Goal: Transaction & Acquisition: Obtain resource

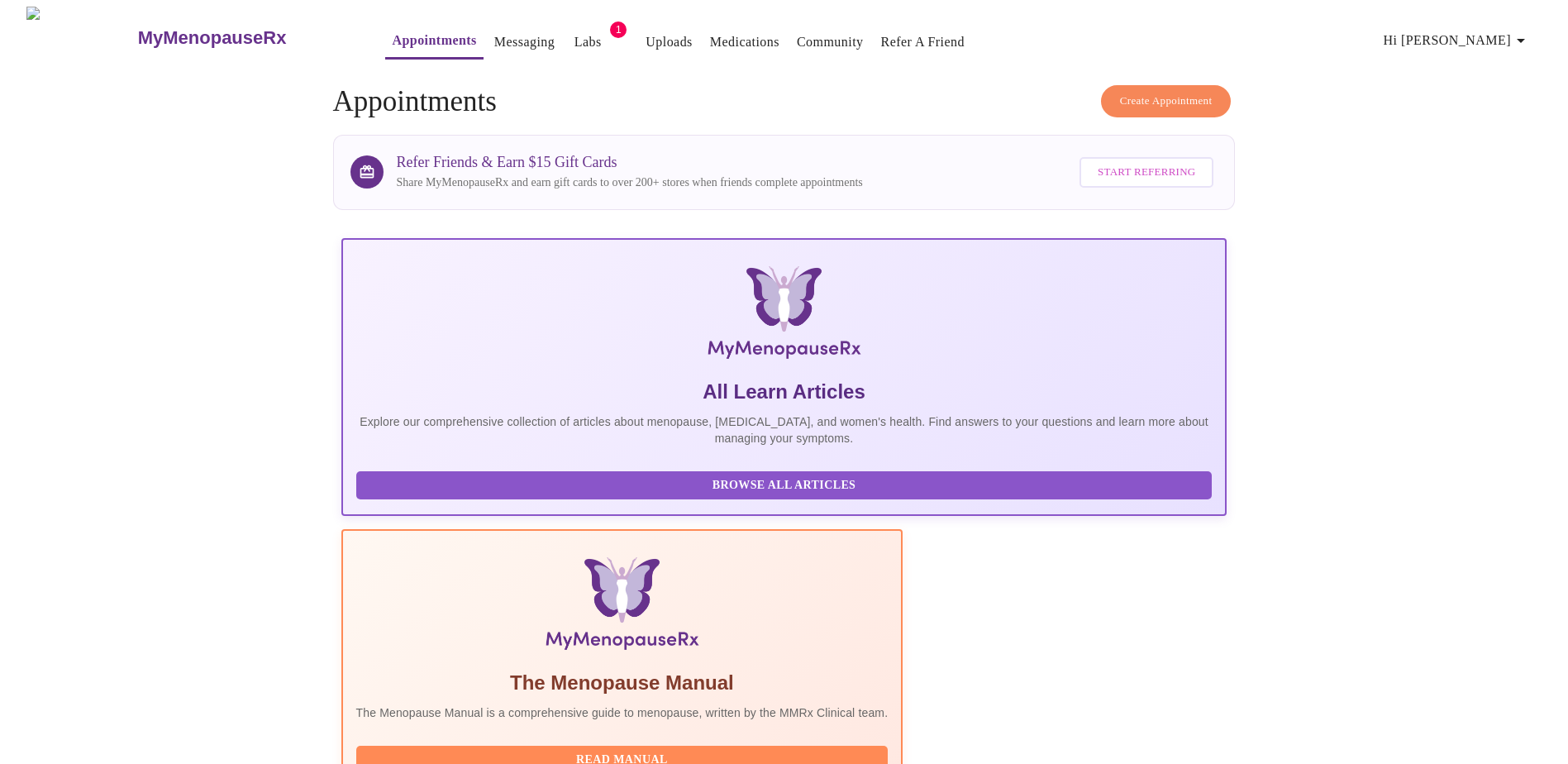
click at [574, 31] on link "Labs" at bounding box center [588, 42] width 27 height 23
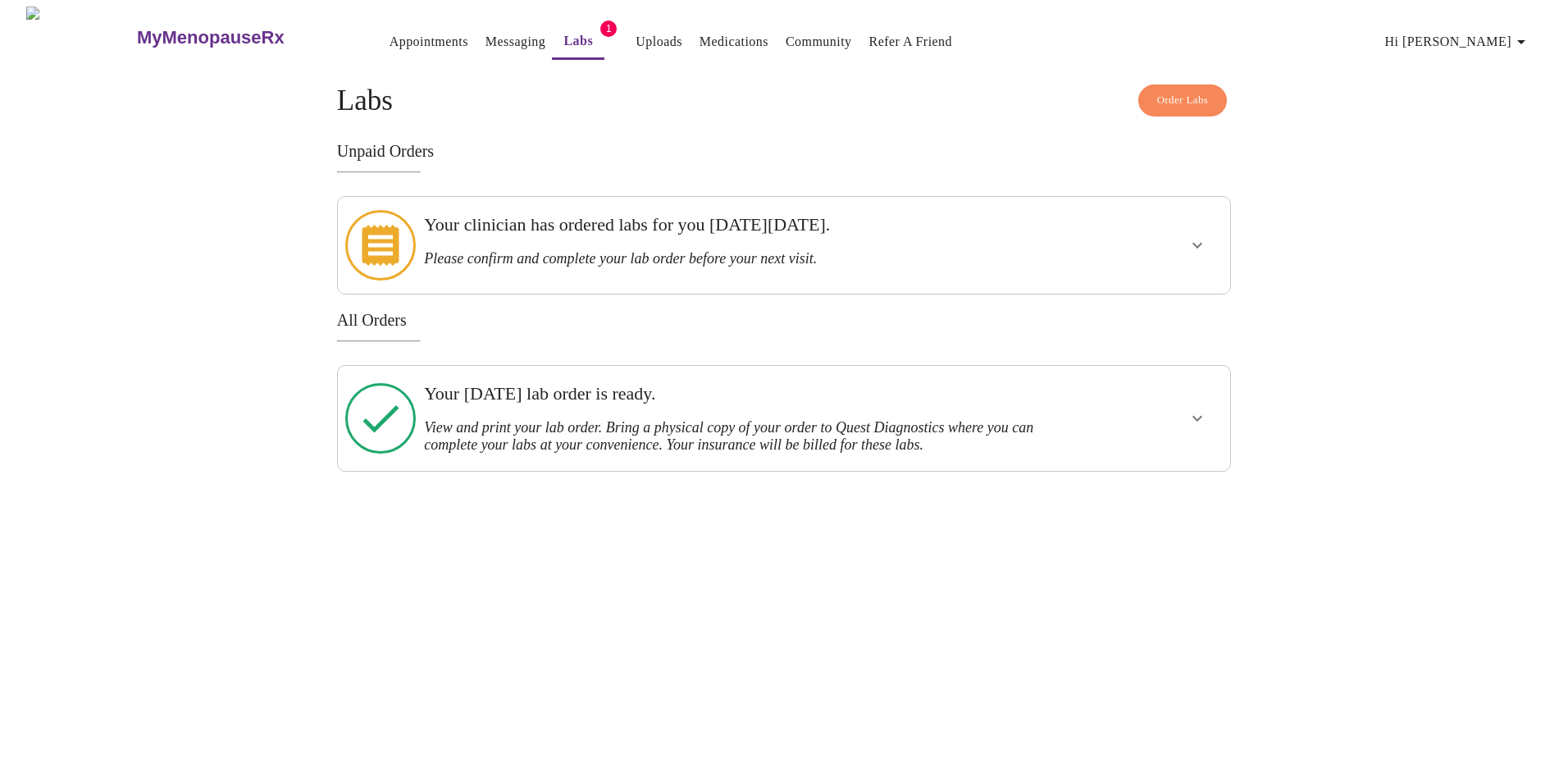
click at [1204, 237] on icon "show more" at bounding box center [1197, 245] width 20 height 20
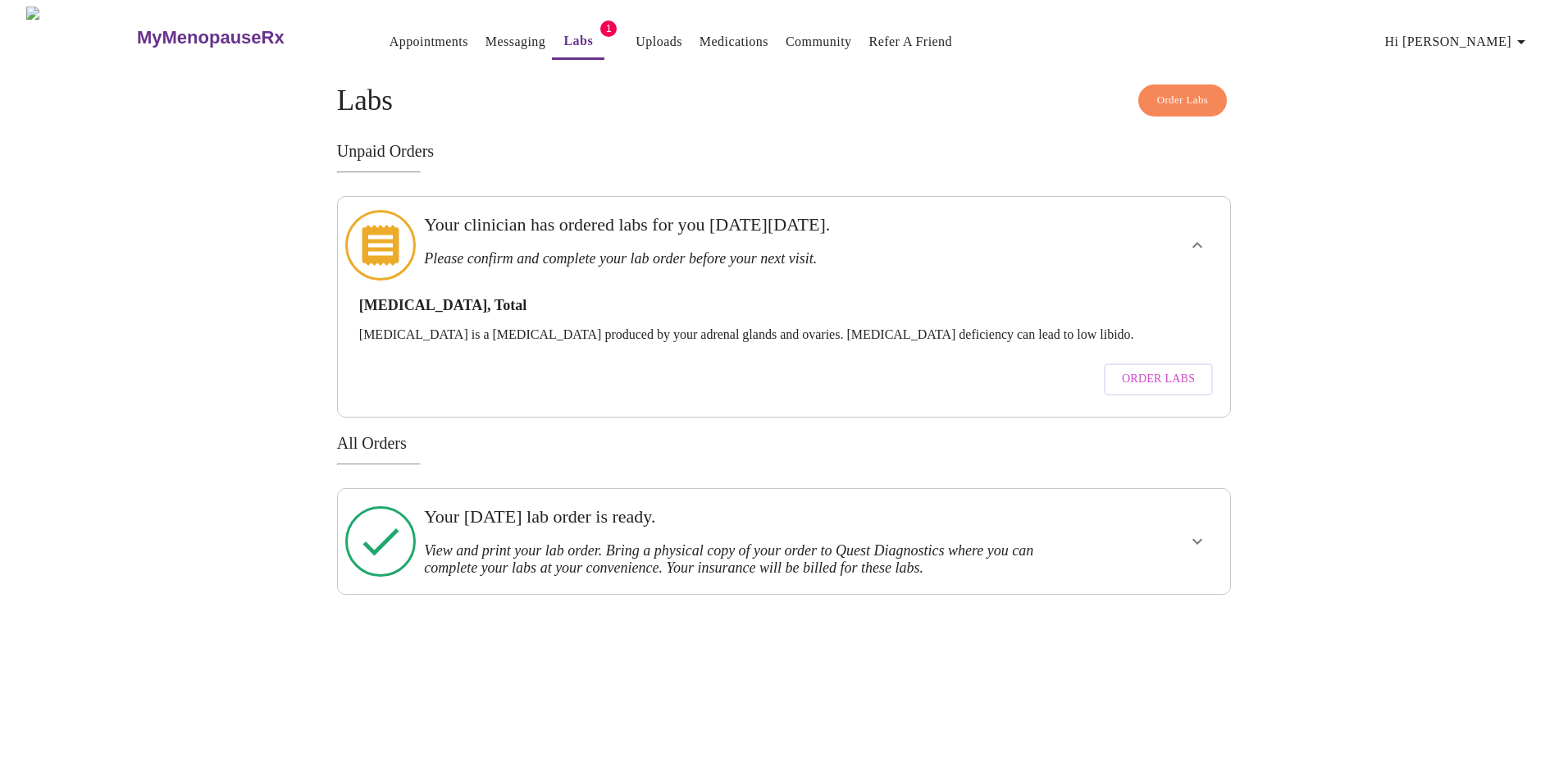
click at [1206, 239] on button "show more" at bounding box center [1197, 245] width 40 height 40
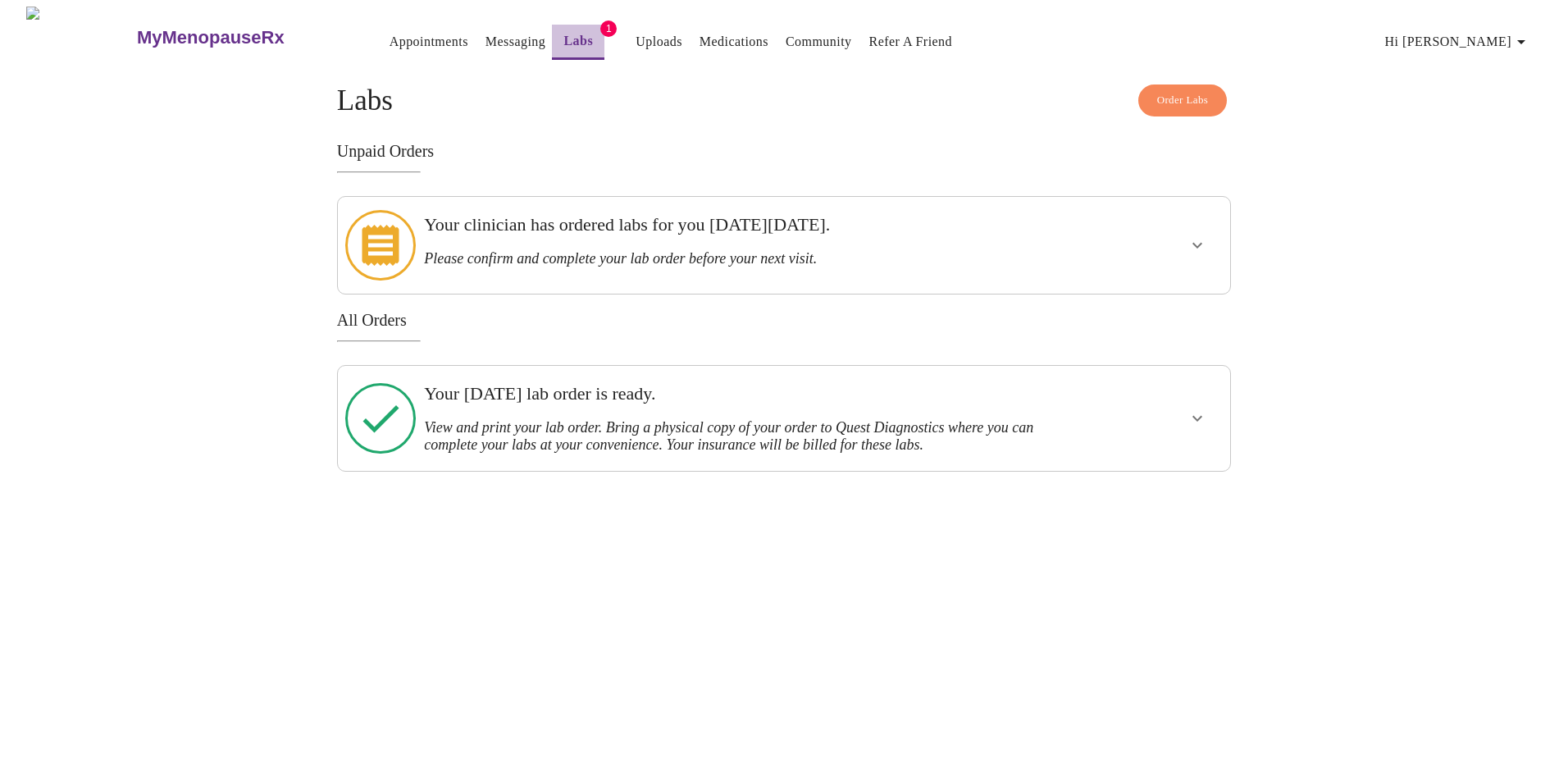
click at [563, 40] on link "Labs" at bounding box center [578, 41] width 30 height 23
click at [486, 39] on link "Messaging" at bounding box center [515, 42] width 59 height 23
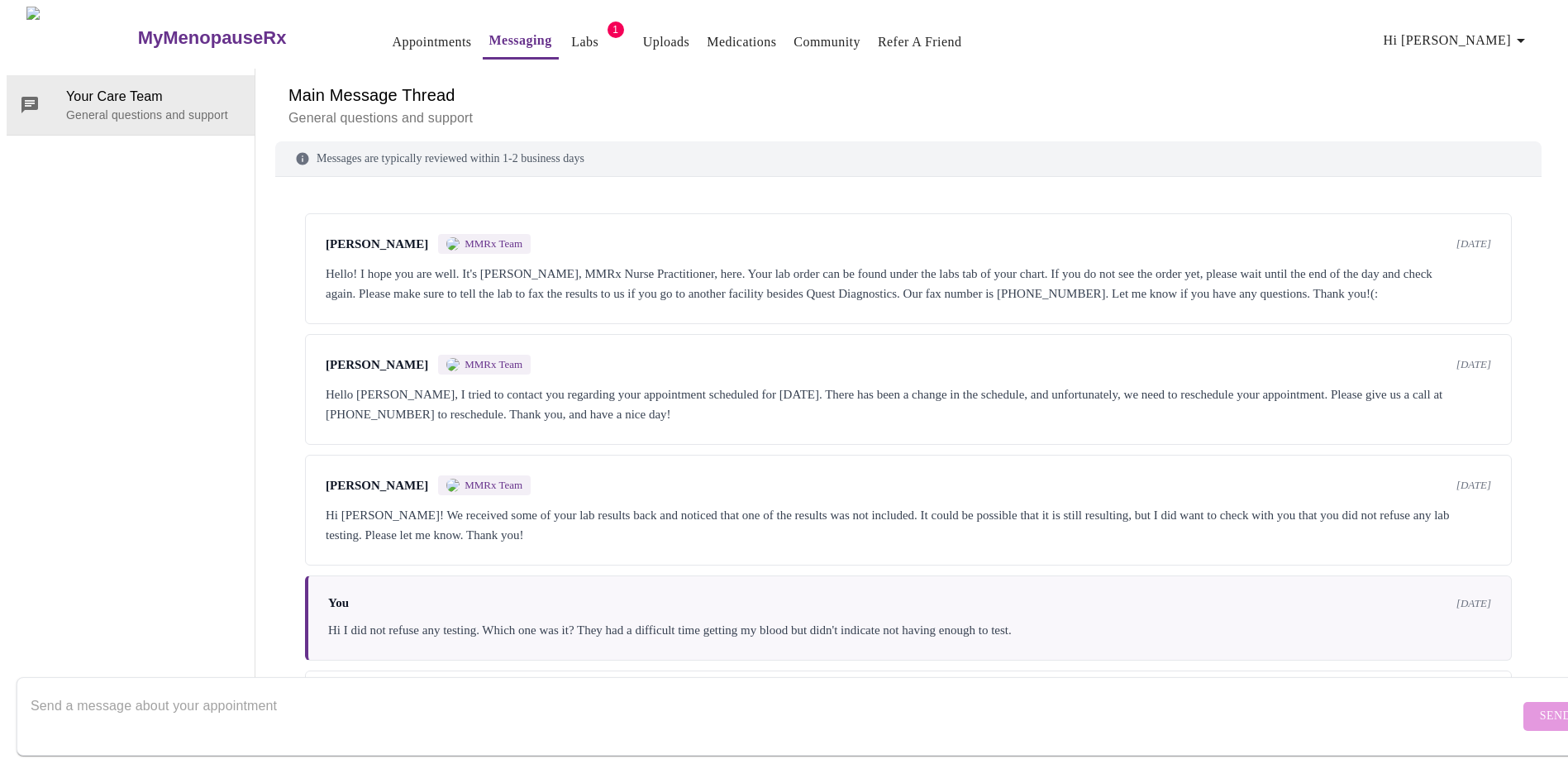
click at [392, 44] on link "Appointments" at bounding box center [431, 42] width 79 height 23
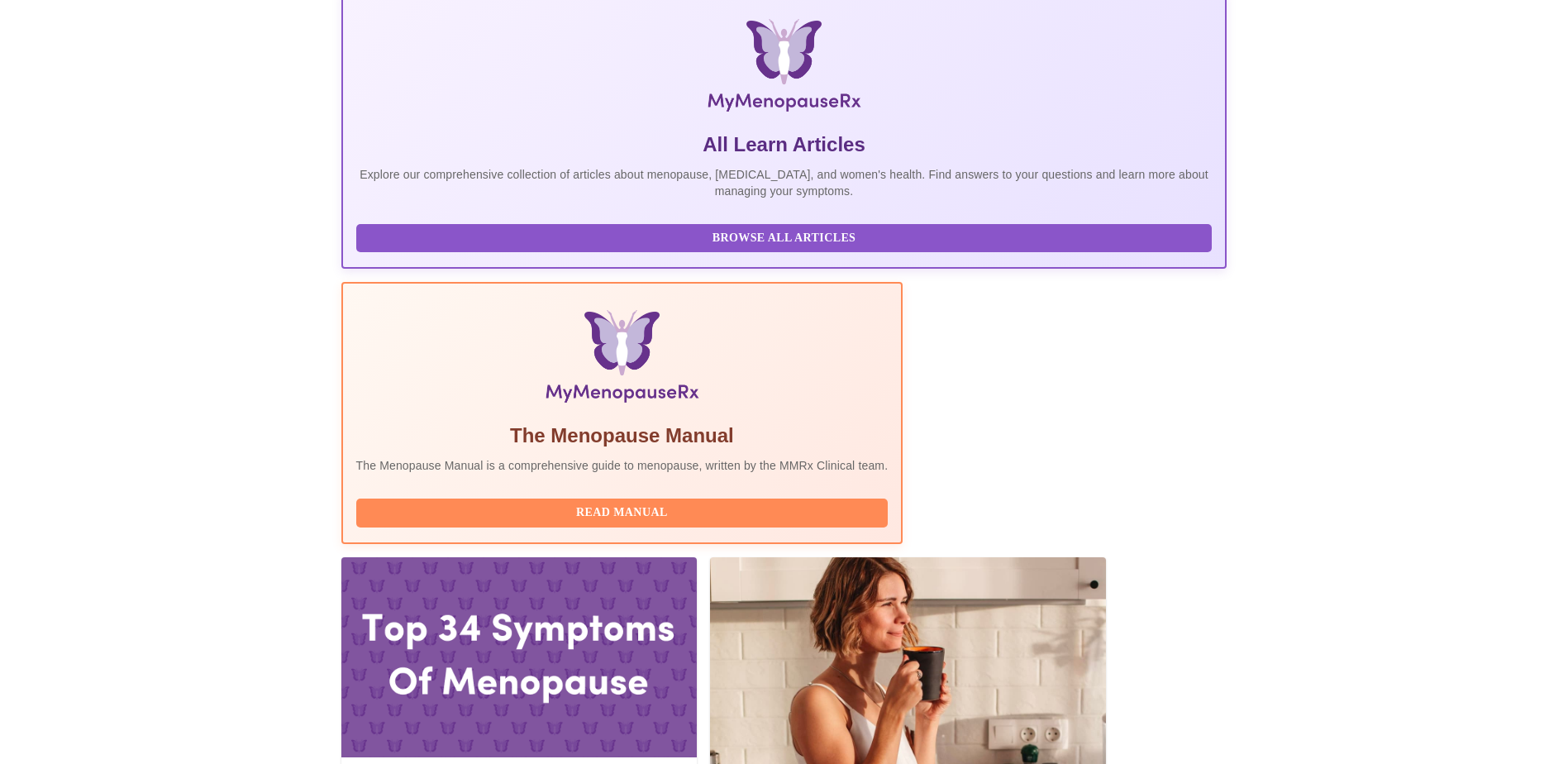
scroll to position [248, 0]
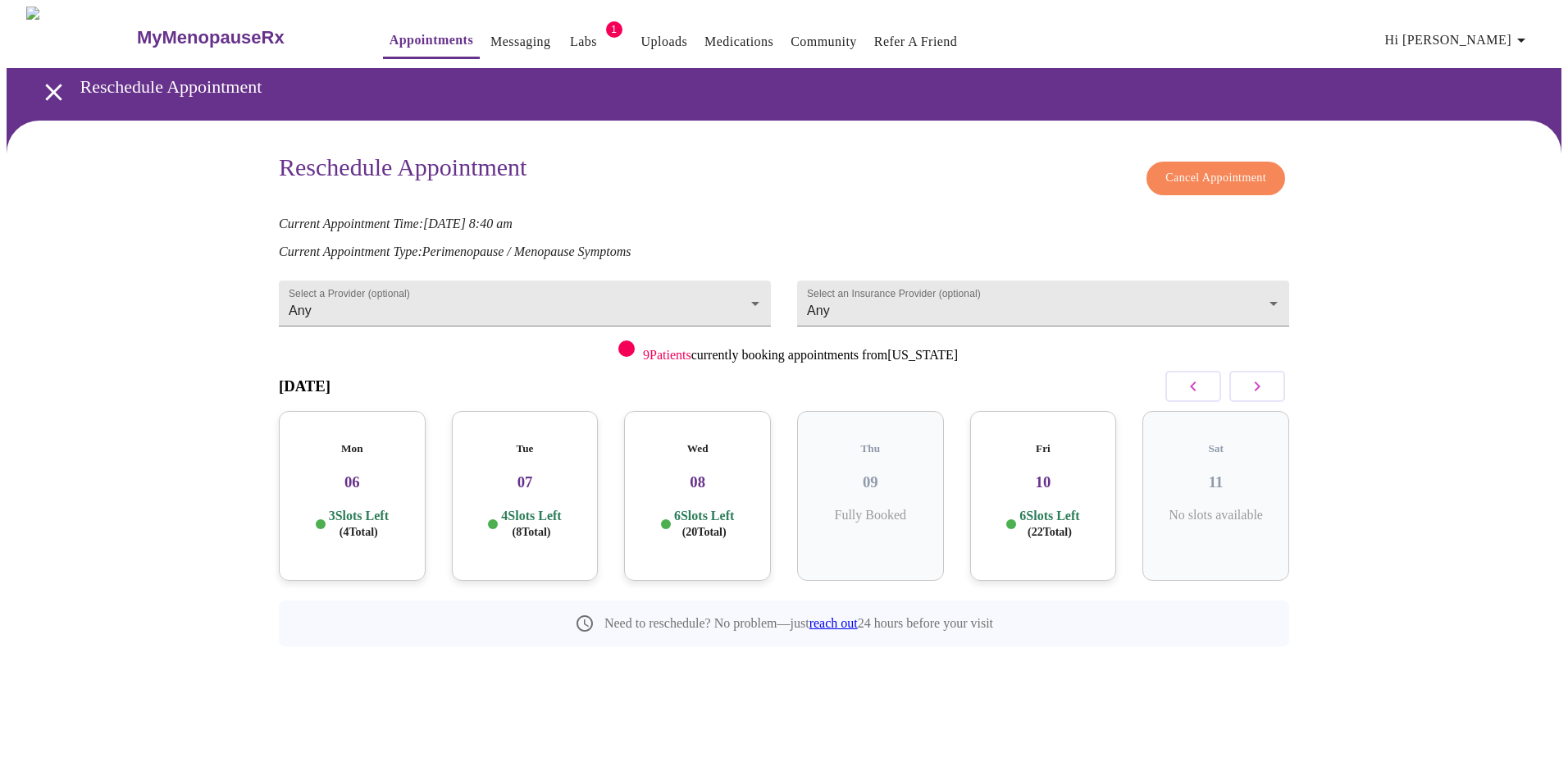
click at [1262, 391] on icon "button" at bounding box center [1257, 386] width 20 height 20
click at [1190, 481] on div "Thu 16 8 Slots Left ( 38 Total)" at bounding box center [1215, 496] width 147 height 170
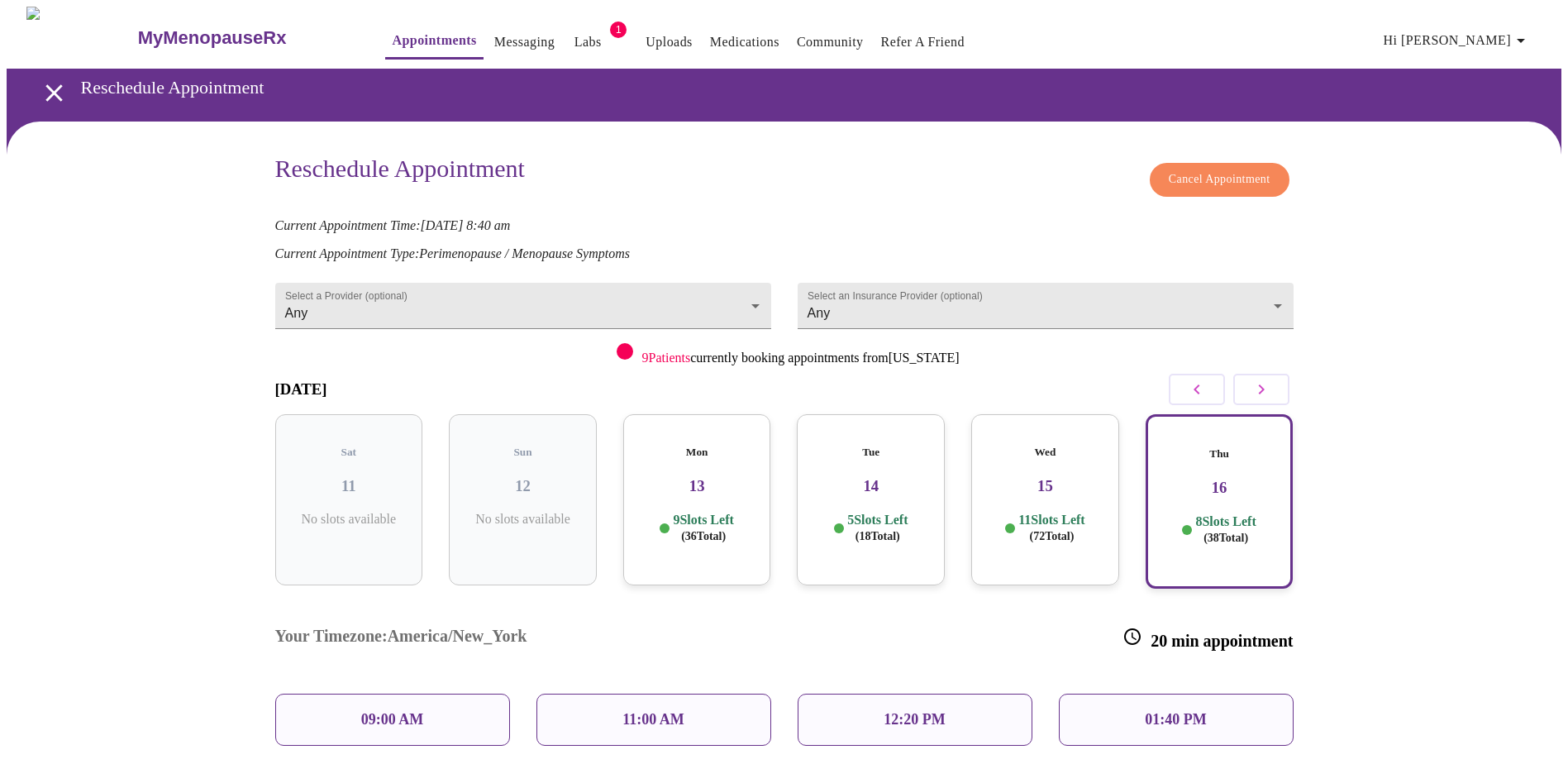
click at [374, 711] on p "09:00 AM" at bounding box center [392, 719] width 62 height 17
click at [379, 711] on p "09:00 AM" at bounding box center [392, 719] width 62 height 17
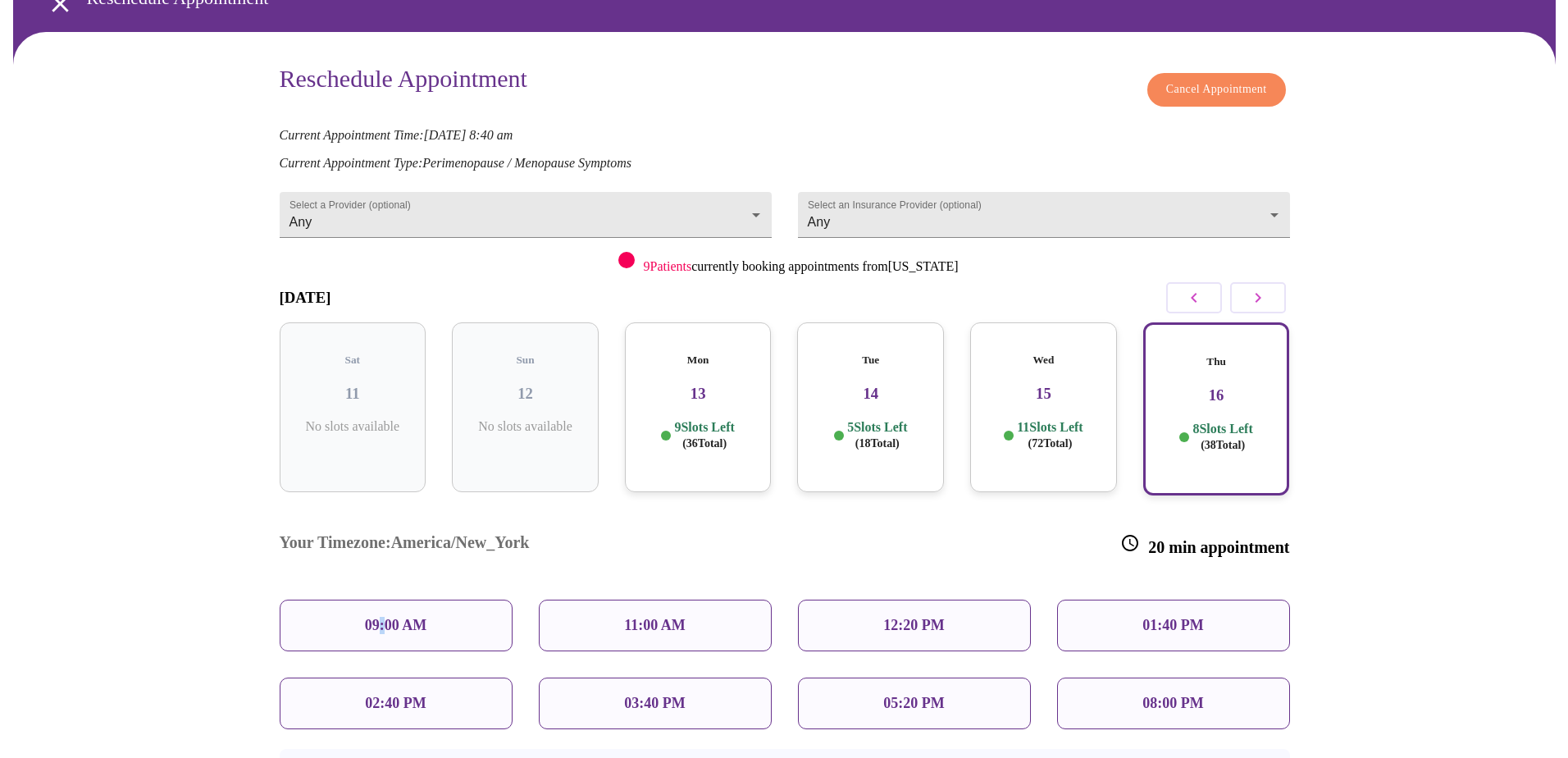
scroll to position [215, 0]
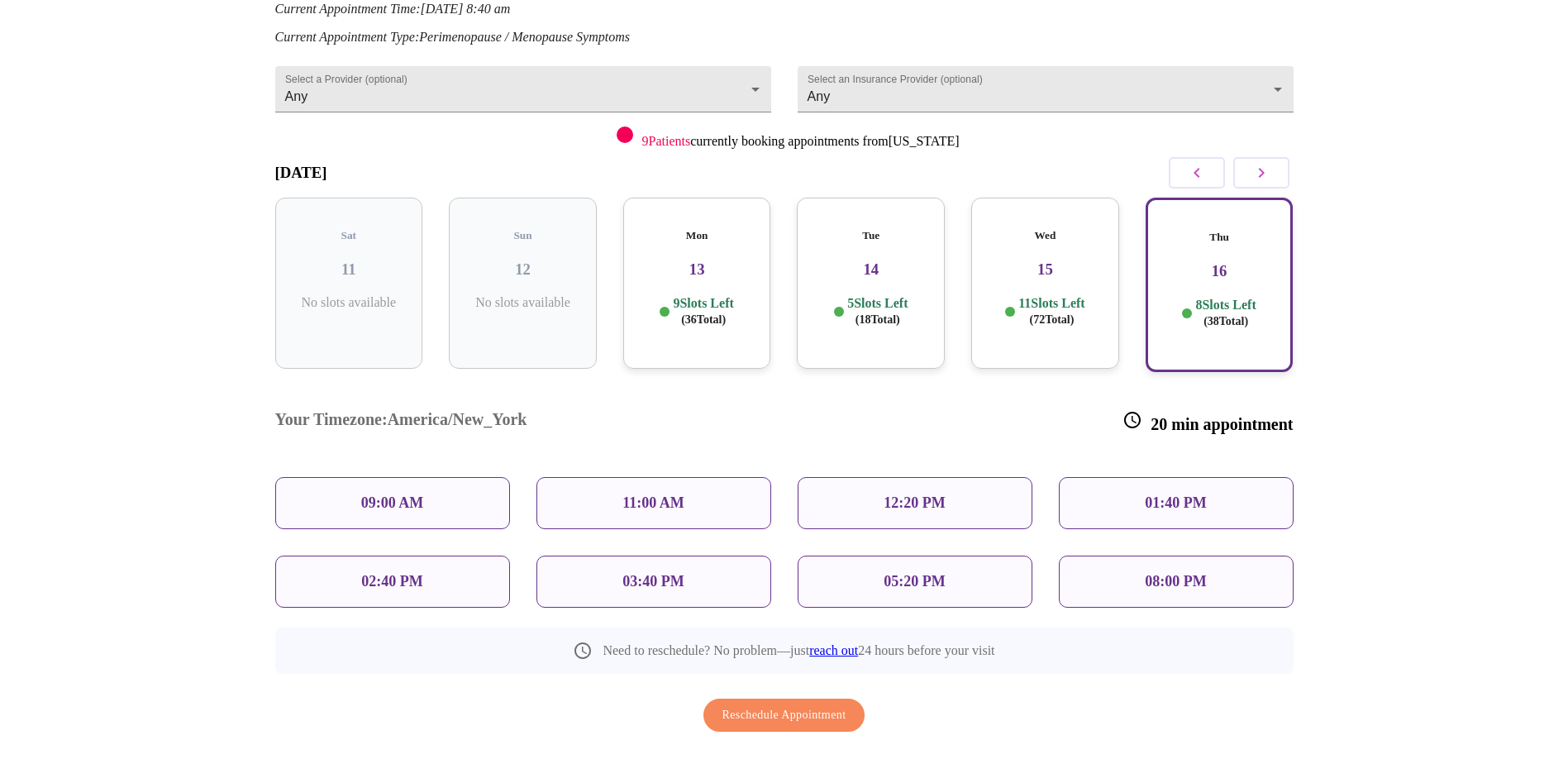
click at [404, 494] on p "09:00 AM" at bounding box center [392, 503] width 62 height 17
click at [808, 477] on div "12:20 PM" at bounding box center [915, 503] width 235 height 52
click at [1198, 276] on div "Thu 16 8 Slots Left ( 38 Total)" at bounding box center [1219, 285] width 148 height 175
click at [634, 477] on div "11:00 AM" at bounding box center [654, 503] width 235 height 52
click at [617, 555] on div "03:40 PM" at bounding box center [654, 581] width 235 height 52
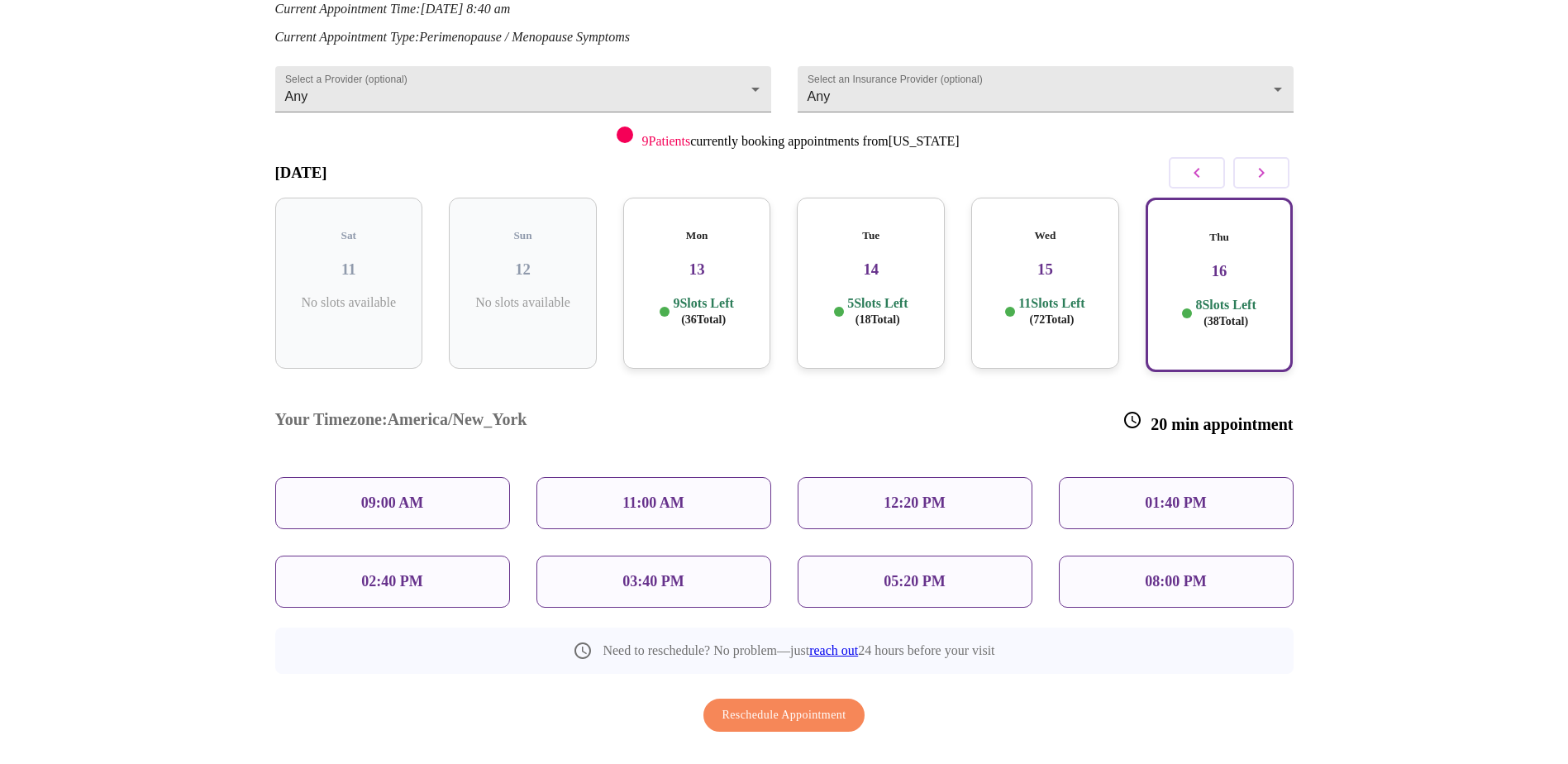
click at [361, 494] on p "09:00 AM" at bounding box center [392, 503] width 62 height 17
click at [776, 705] on span "Reschedule Appointment" at bounding box center [784, 715] width 124 height 21
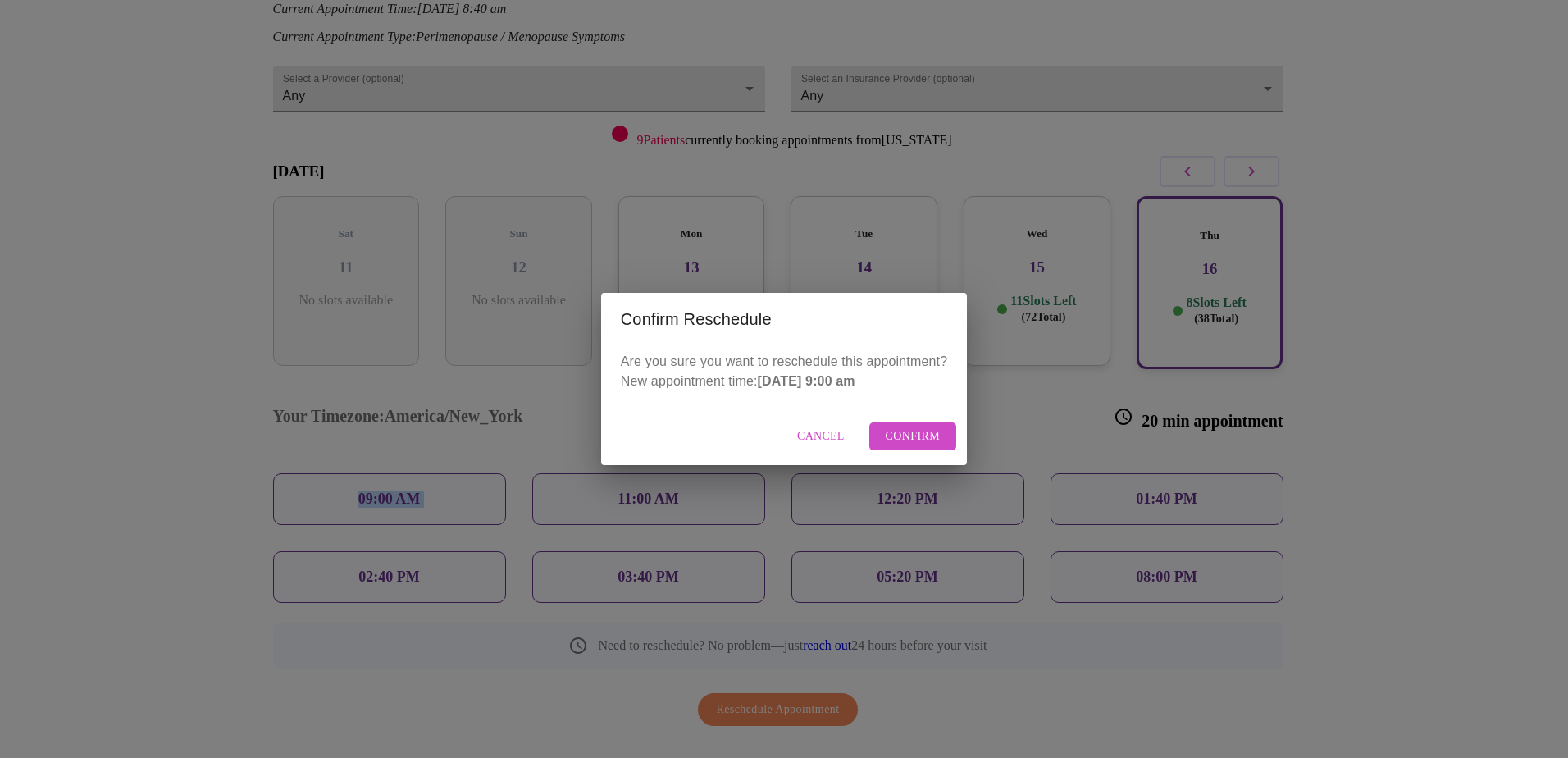
click at [893, 436] on span "Confirm" at bounding box center [913, 436] width 55 height 21
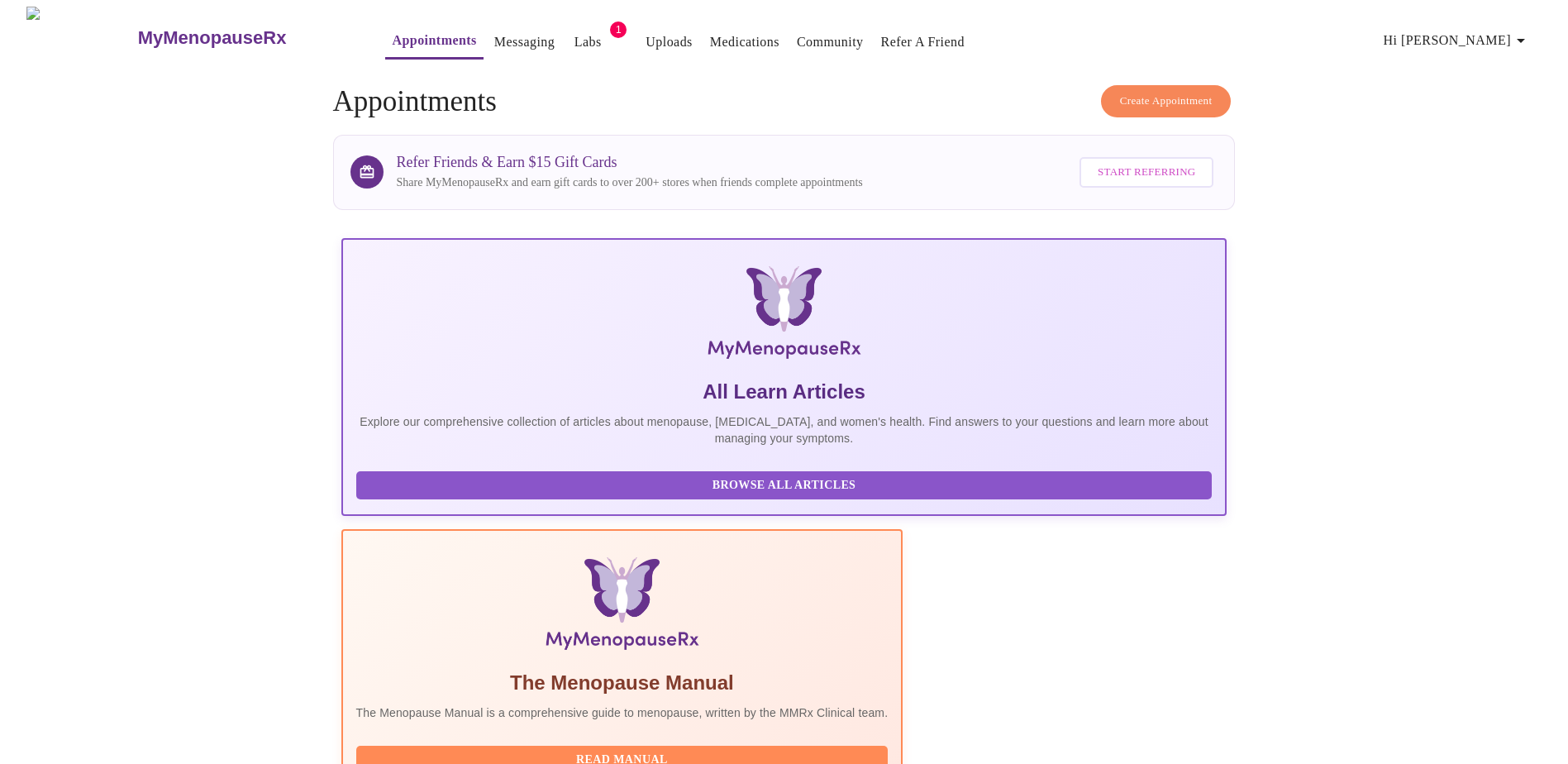
click at [561, 26] on button "Labs" at bounding box center [588, 42] width 53 height 33
click at [568, 31] on span "Labs" at bounding box center [588, 42] width 40 height 23
click at [574, 40] on link "Labs" at bounding box center [588, 42] width 27 height 23
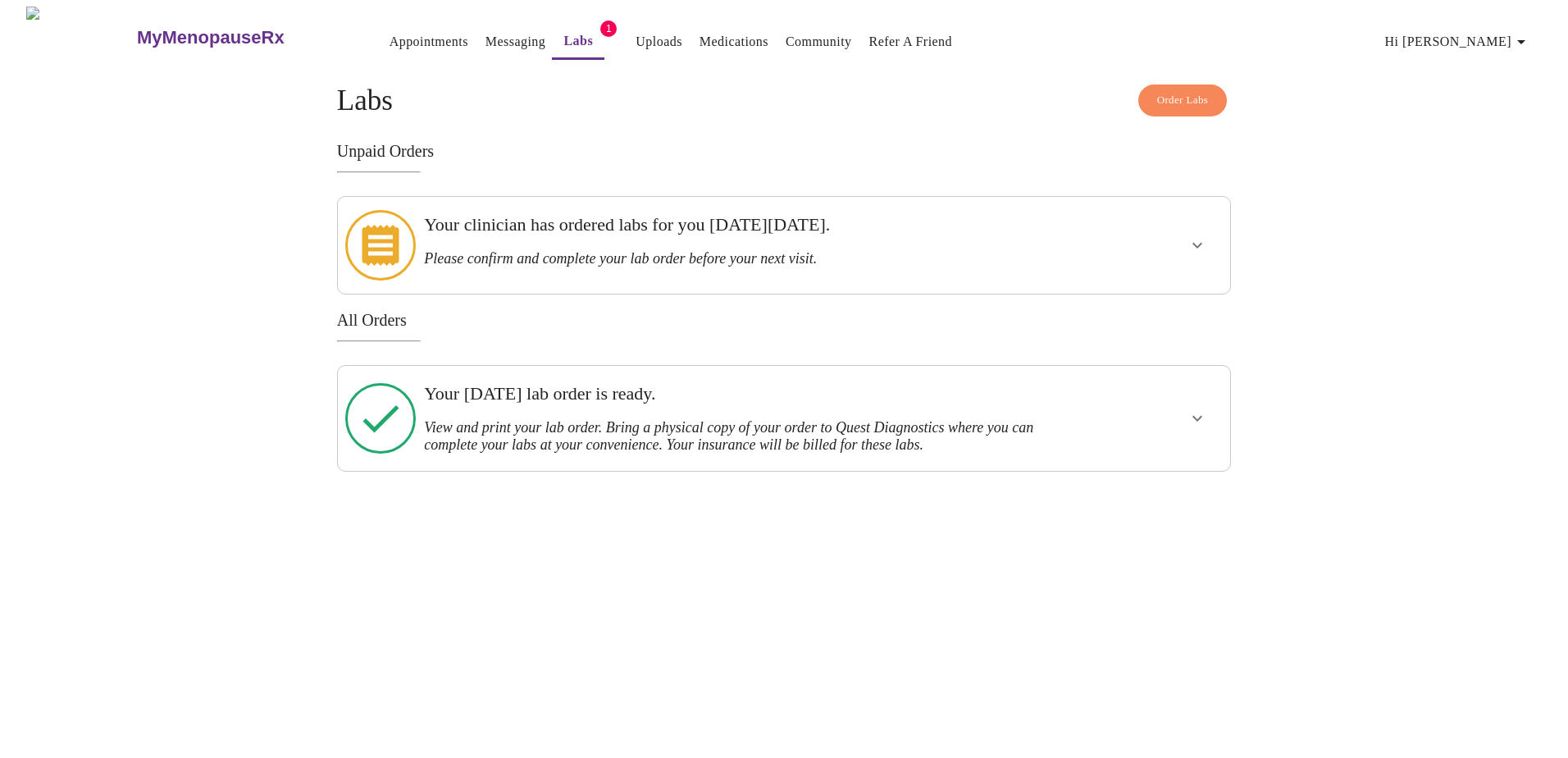
click at [1196, 243] on icon "show more" at bounding box center [1197, 245] width 10 height 6
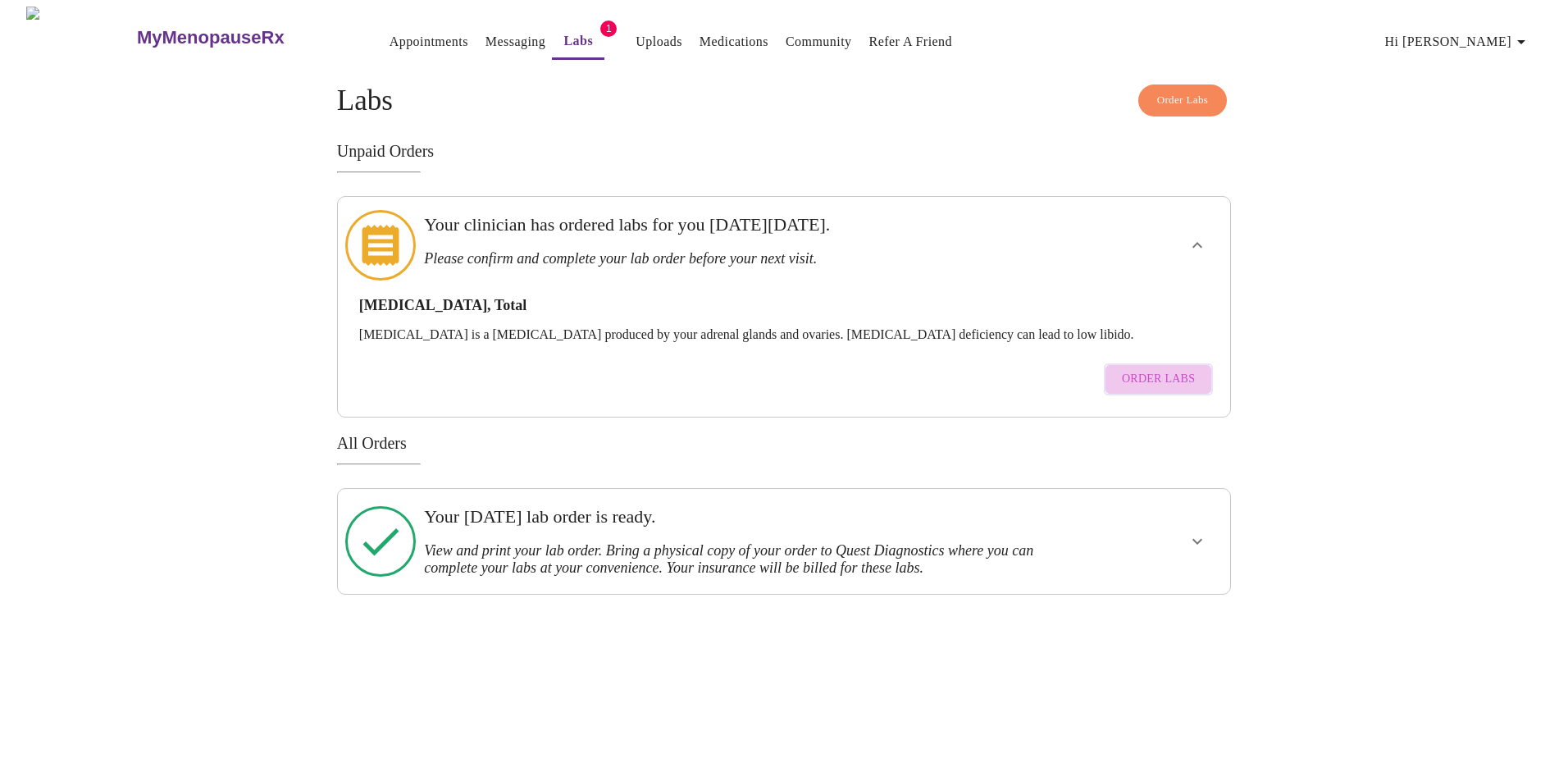
click at [1165, 369] on span "Order Labs" at bounding box center [1158, 379] width 73 height 21
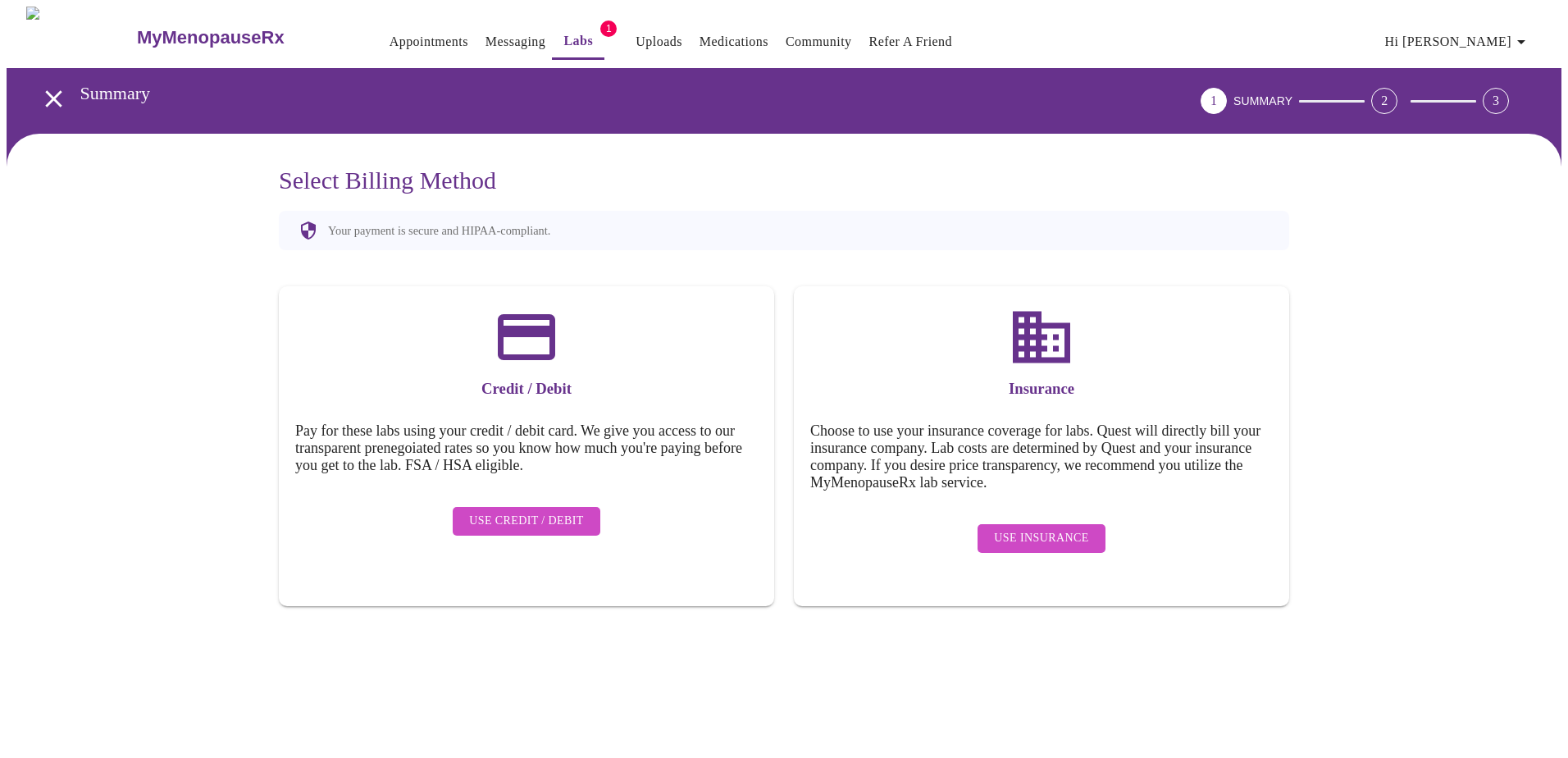
click at [1030, 530] on span "Use Insurance" at bounding box center [1041, 538] width 94 height 21
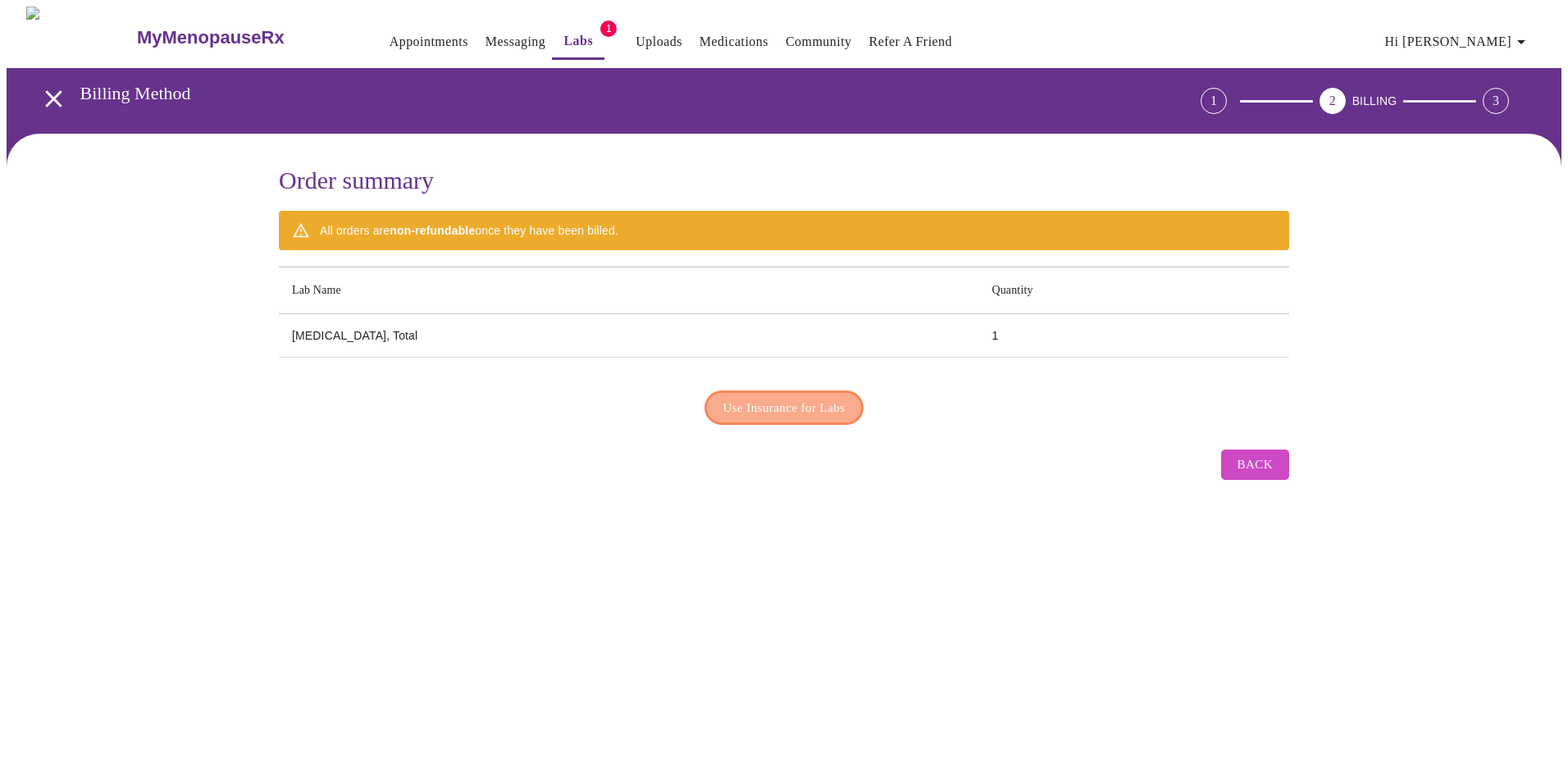
click at [800, 397] on span "Use Insurance for Labs" at bounding box center [784, 408] width 122 height 21
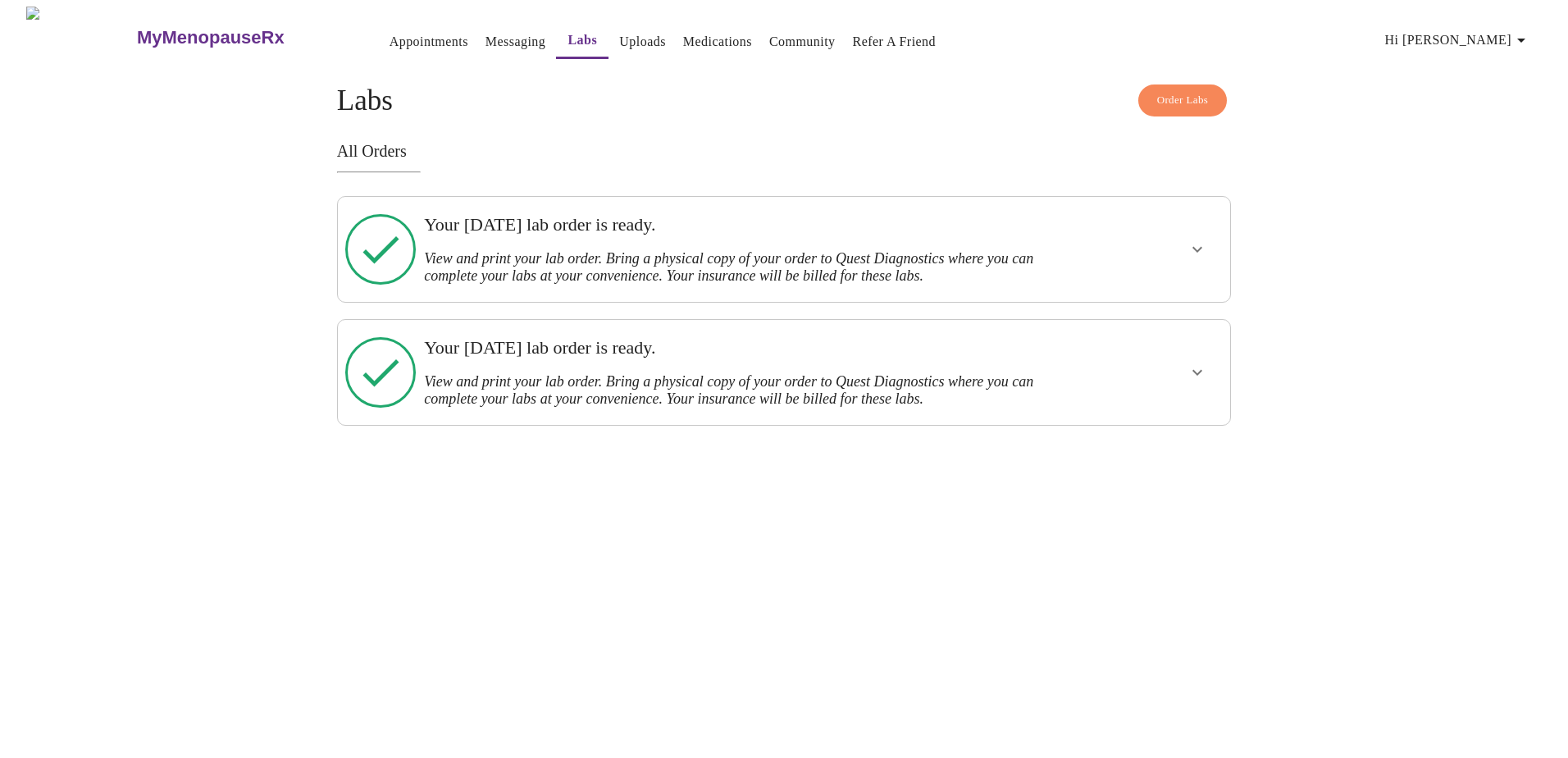
click at [947, 250] on h3 "View and print your lab order. Bring a physical copy of your order to Quest Dia…" at bounding box center [740, 268] width 633 height 35
click at [1203, 244] on icon "show more" at bounding box center [1197, 249] width 20 height 20
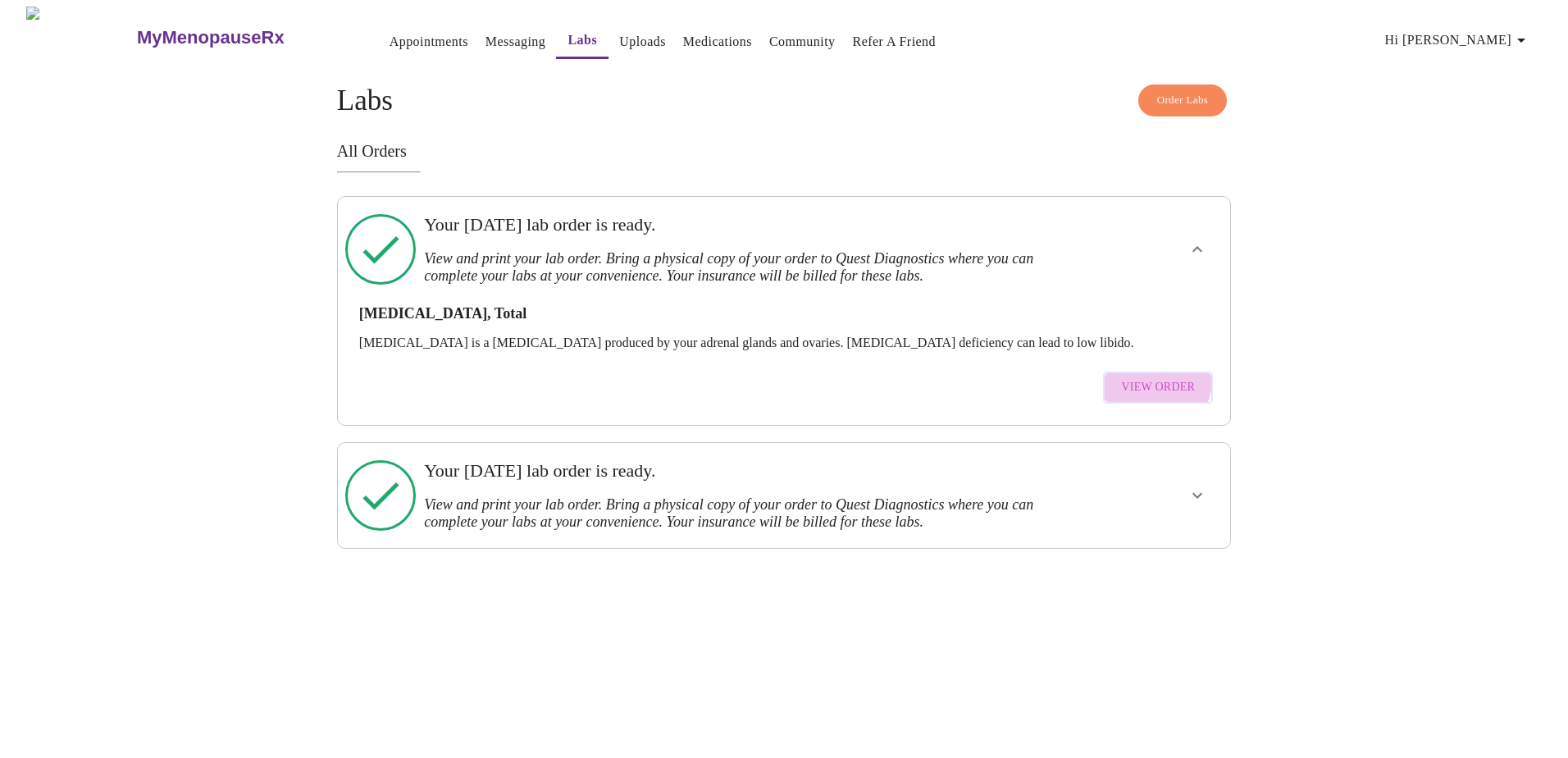
click at [1158, 377] on span "View Order" at bounding box center [1158, 387] width 73 height 21
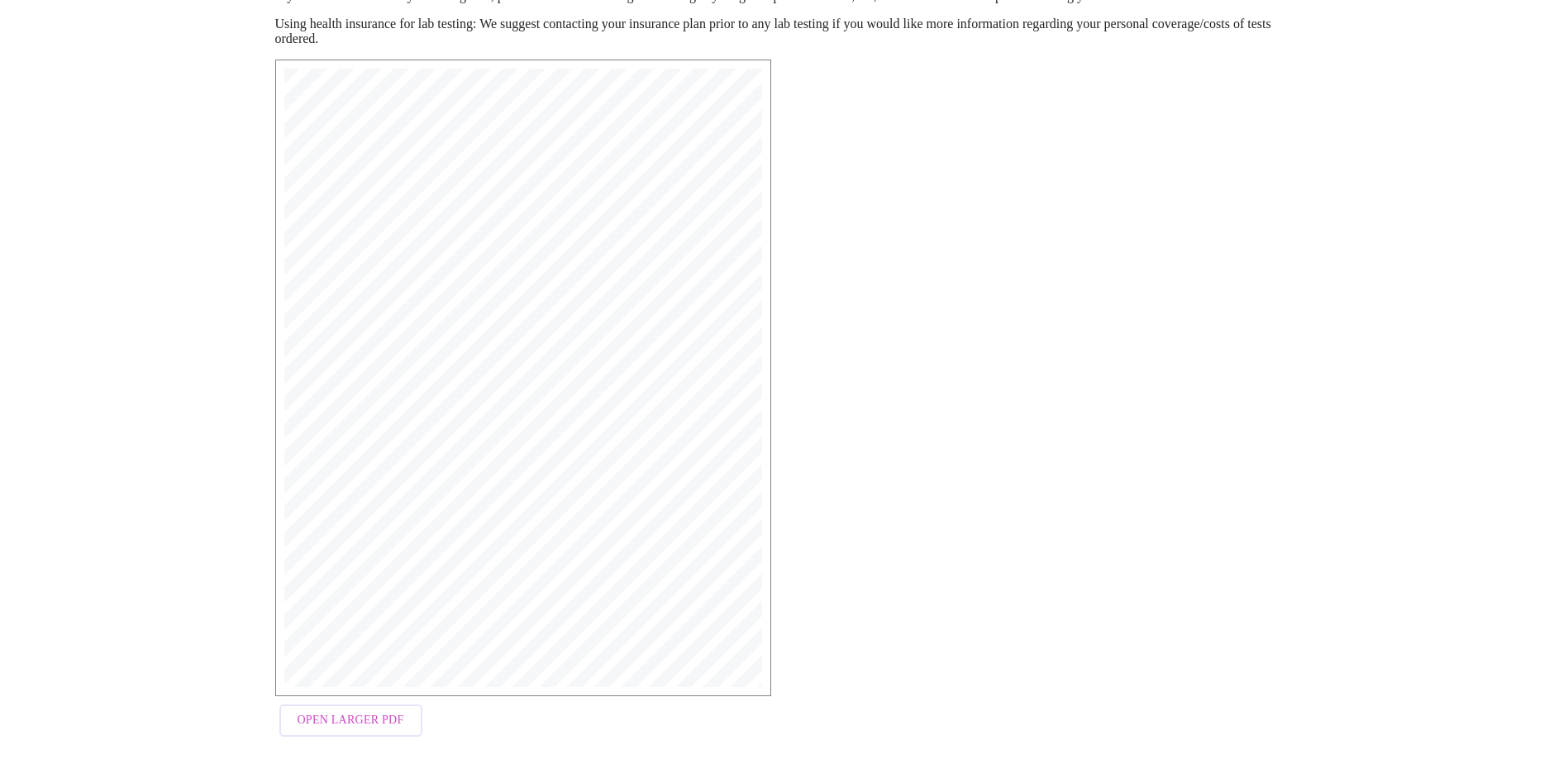
scroll to position [253, 0]
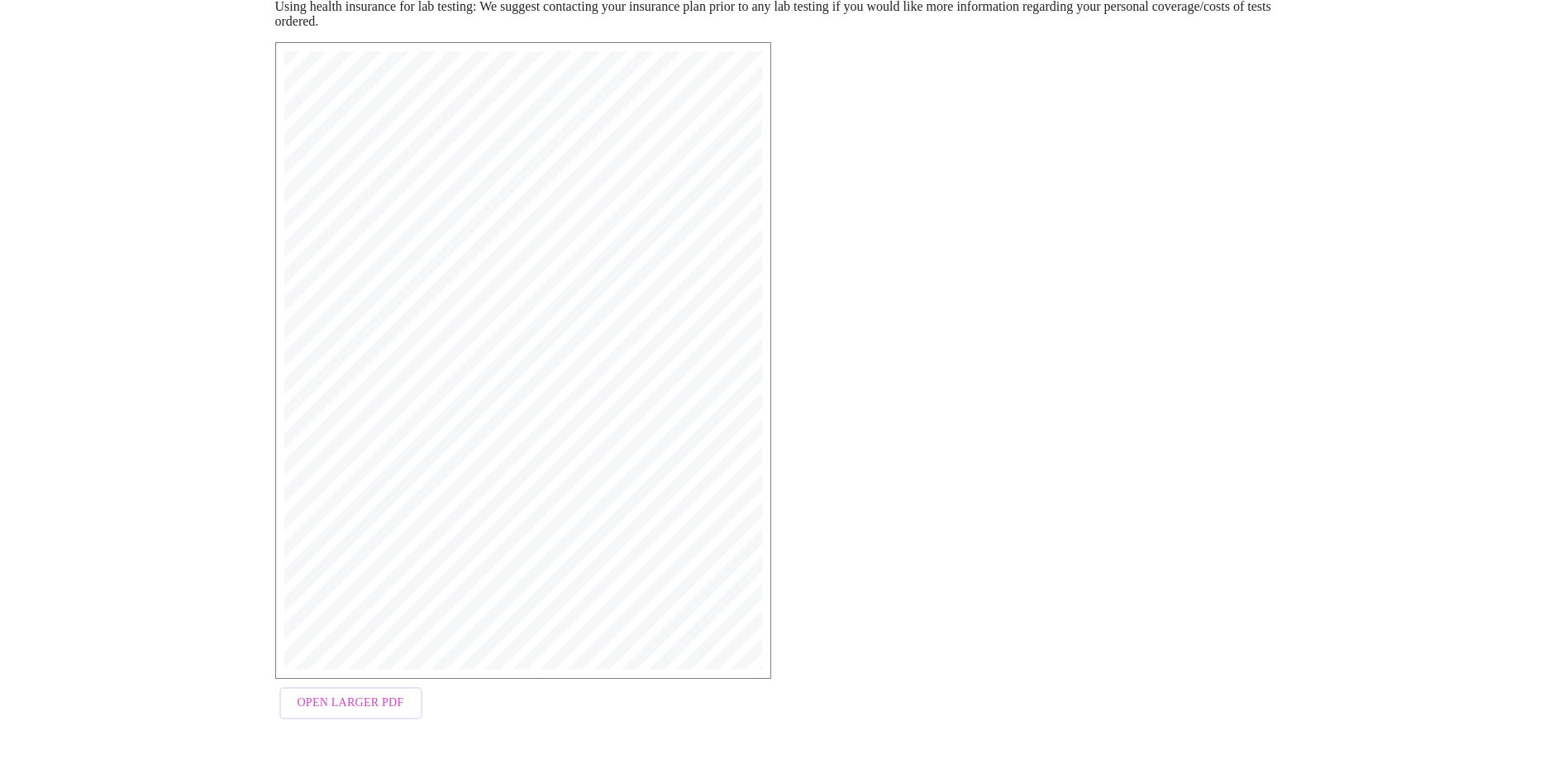
click at [368, 701] on span "Open Larger PDF" at bounding box center [351, 702] width 107 height 21
